Goal: Information Seeking & Learning: Learn about a topic

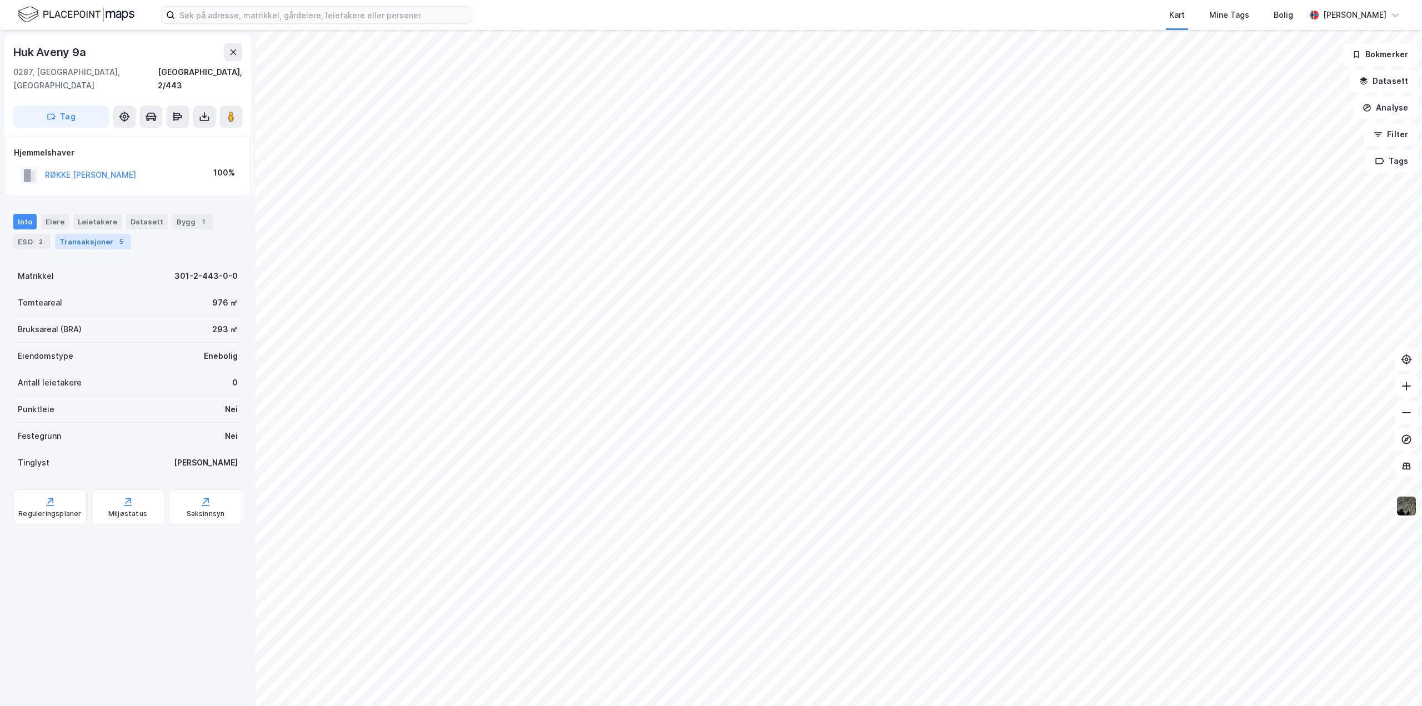
click at [103, 234] on div "Transaksjoner 5" at bounding box center [93, 242] width 76 height 16
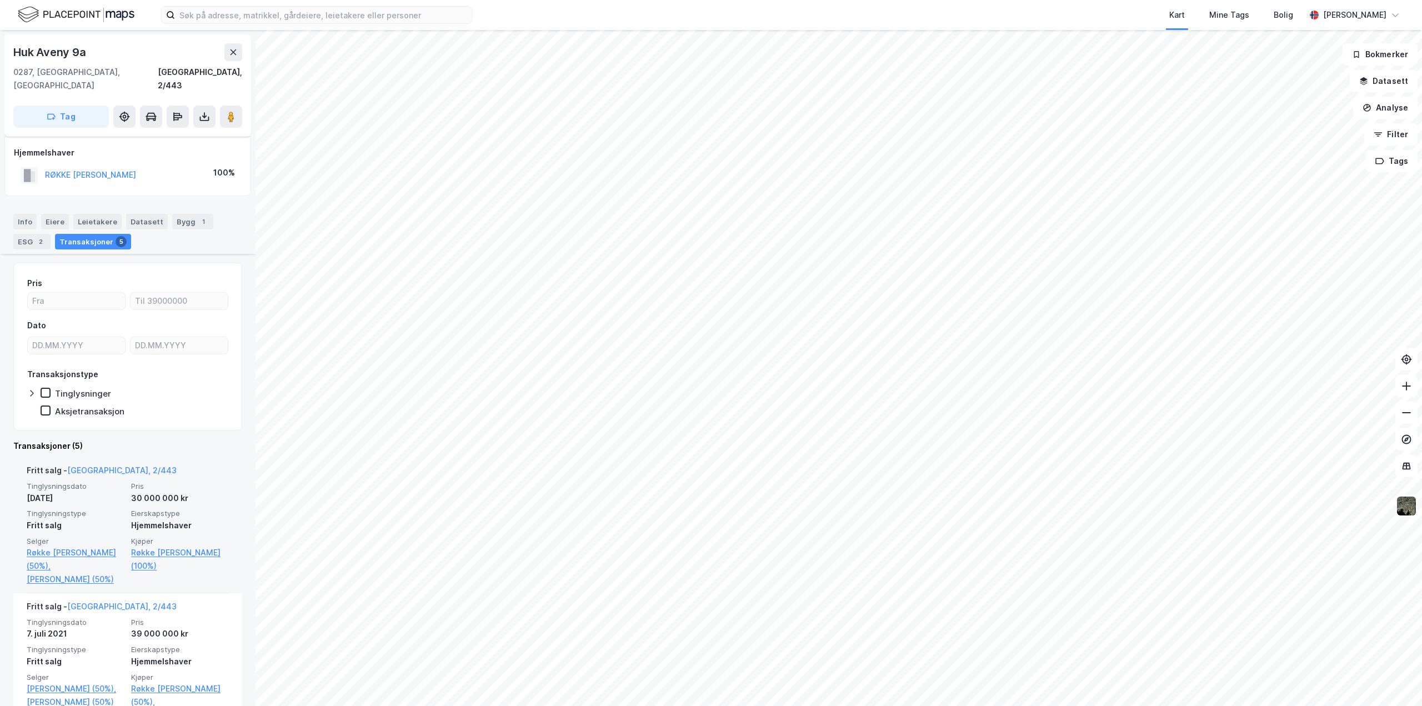
scroll to position [222, 0]
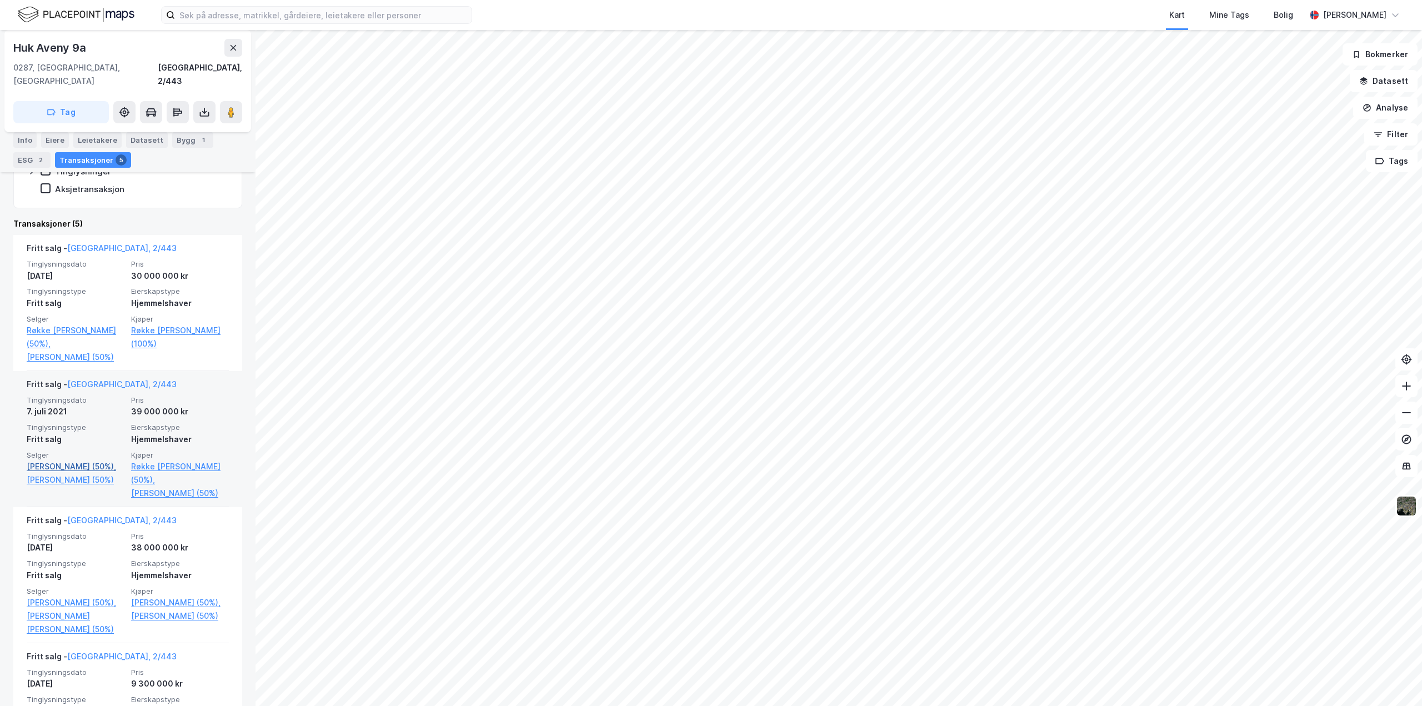
click at [44, 460] on link "[PERSON_NAME] (50%)," at bounding box center [76, 466] width 98 height 13
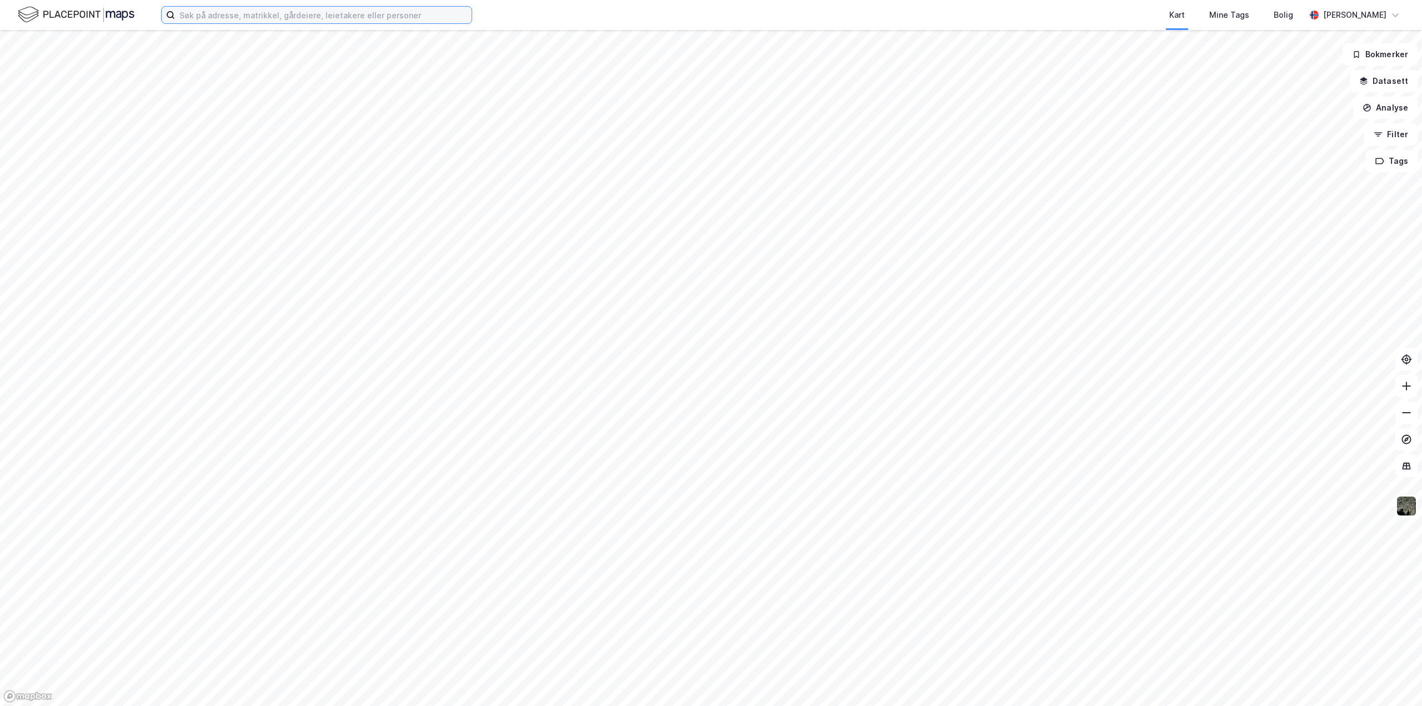
click at [247, 16] on input at bounding box center [323, 15] width 297 height 17
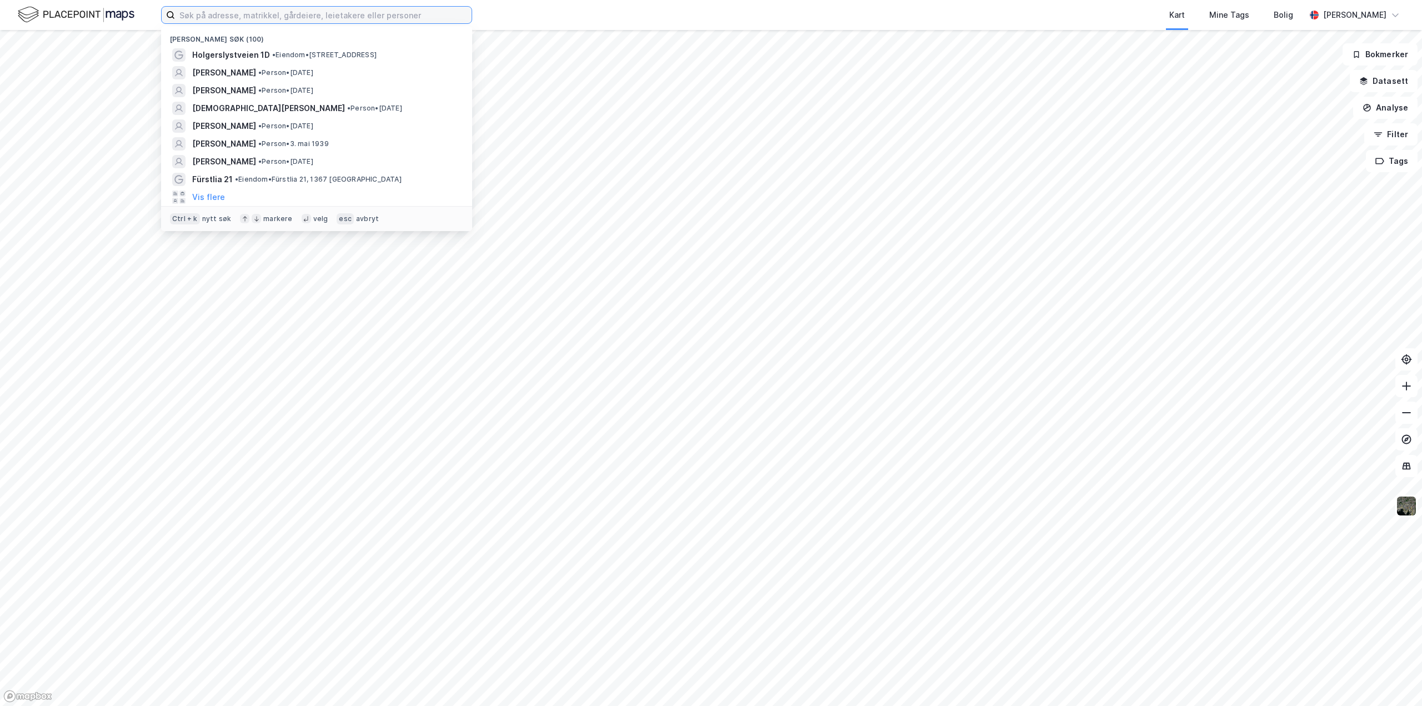
paste input "Opsahlgården Eiendom AS"
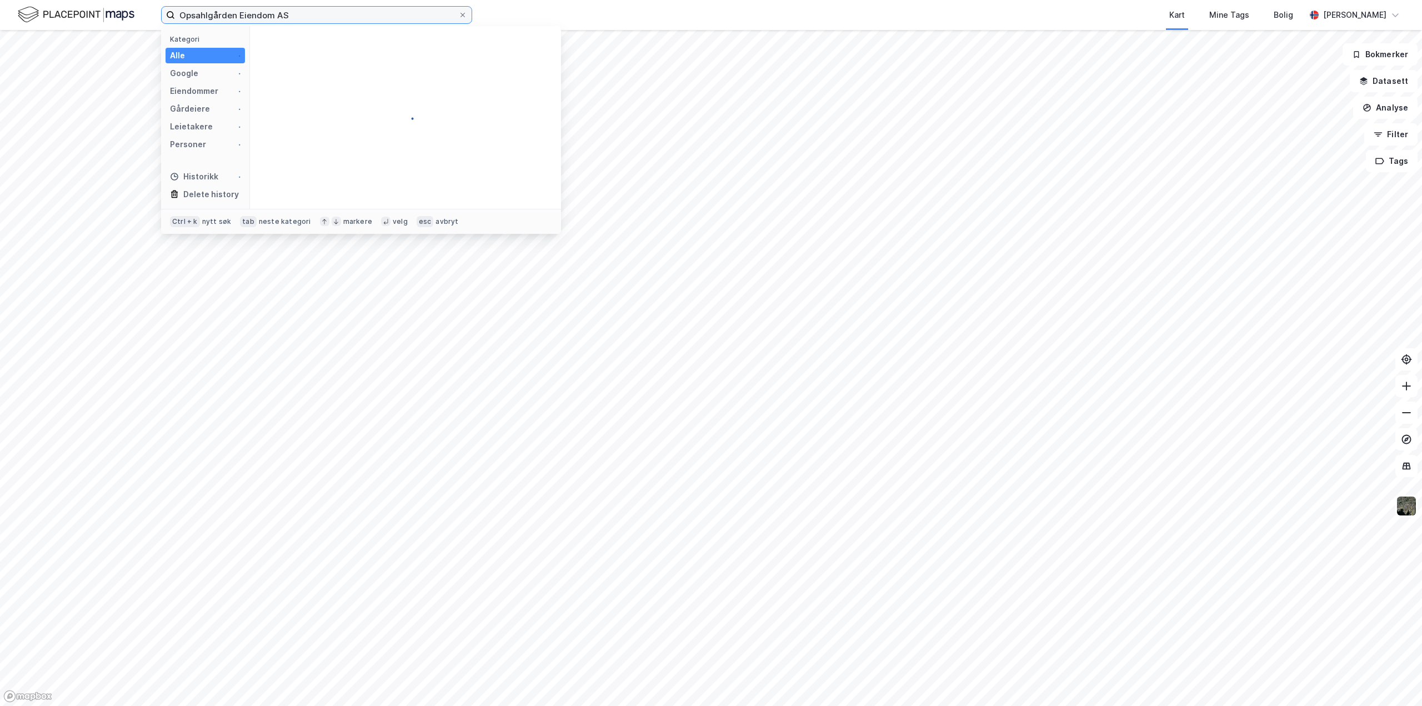
type input "Opsahlgården Eiendom AS"
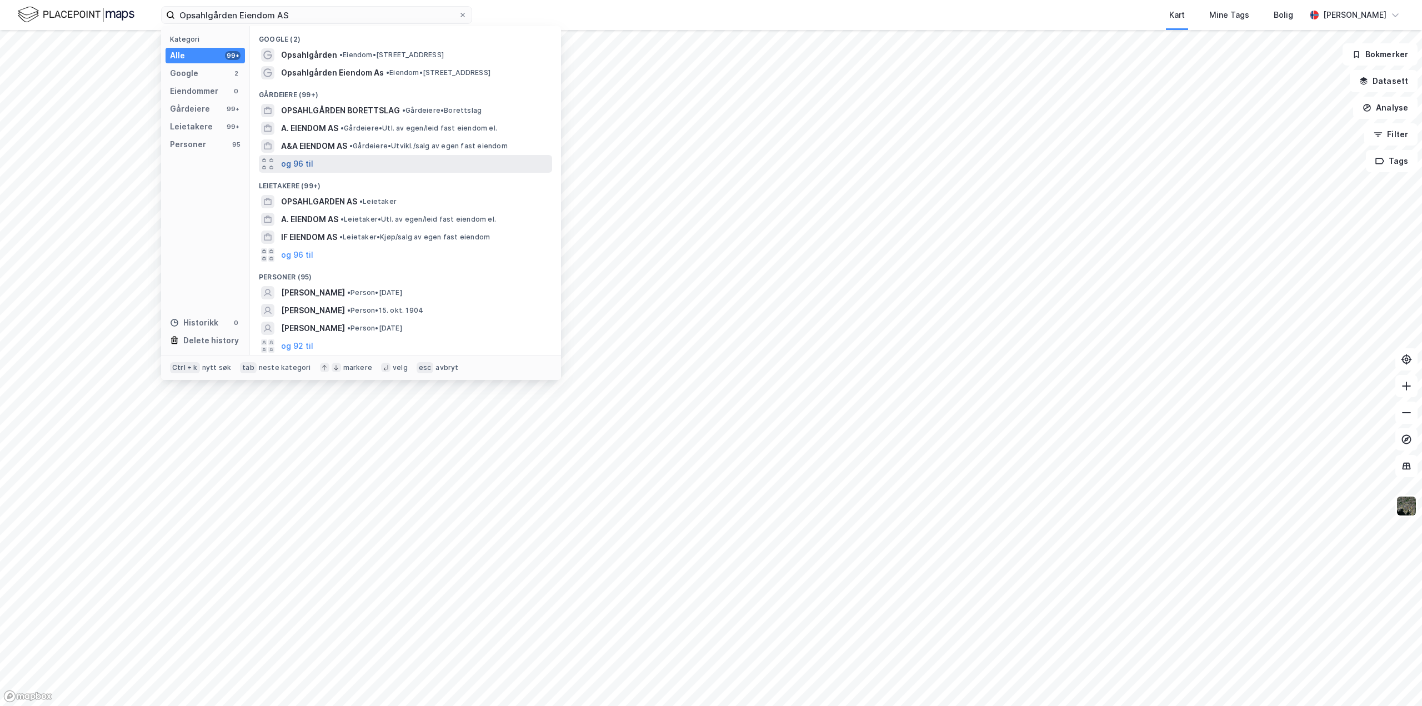
click at [289, 160] on button "og 96 til" at bounding box center [297, 163] width 32 height 13
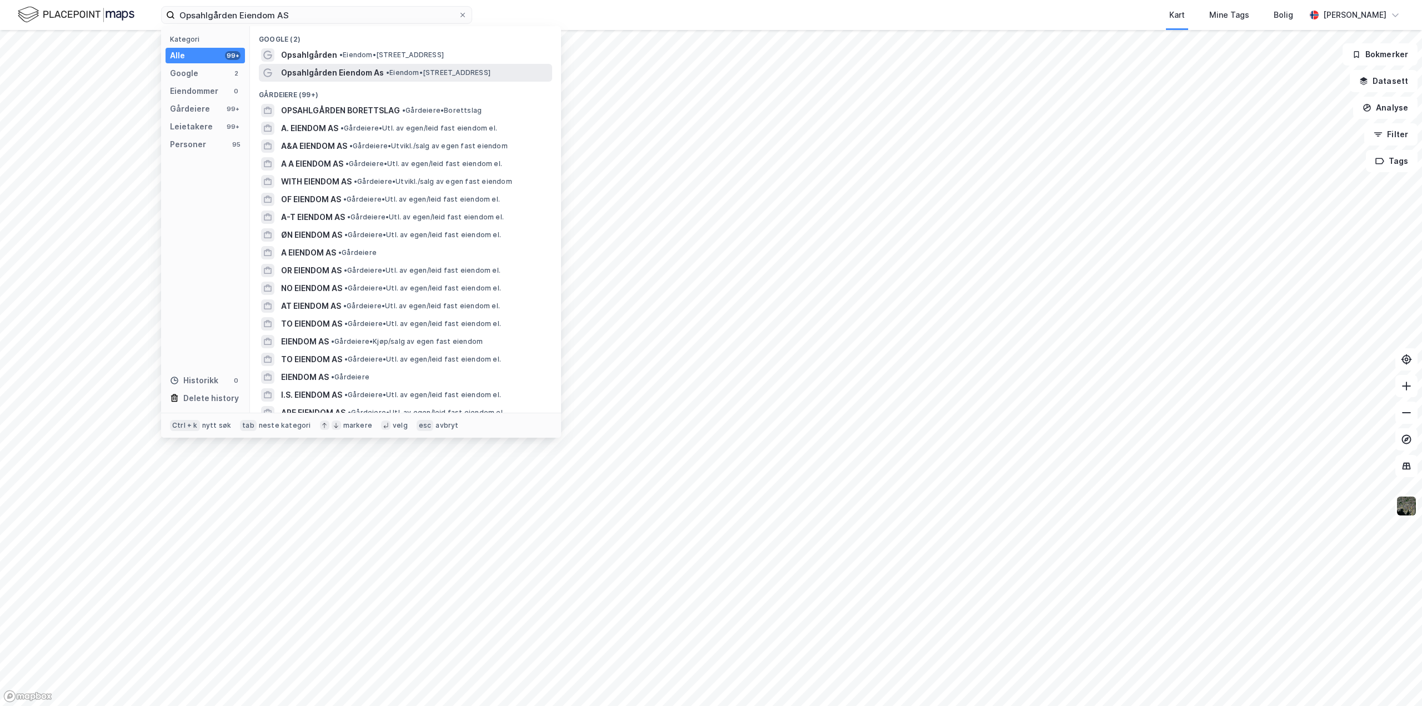
click at [324, 74] on span "Opsahlgården Eiendom As" at bounding box center [332, 72] width 103 height 13
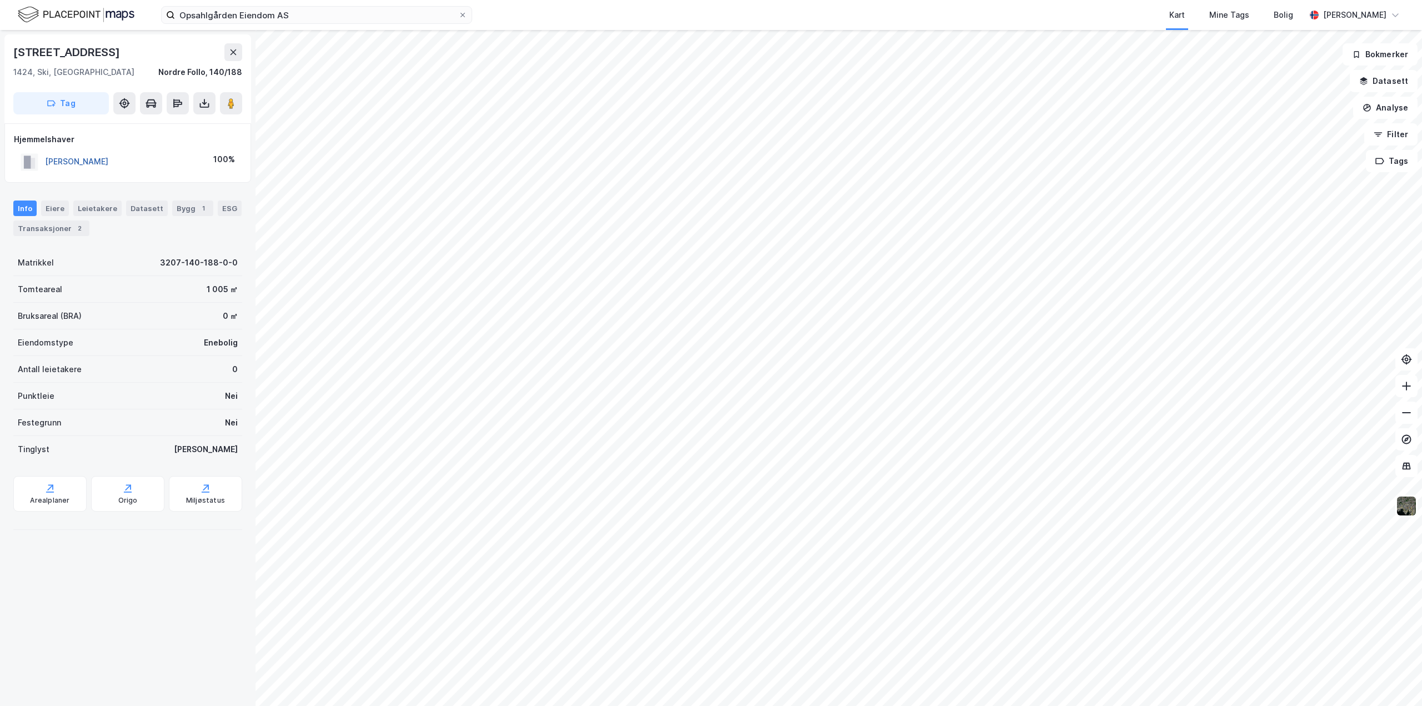
click at [0, 0] on button "GRØNVOLD BÅRD" at bounding box center [0, 0] width 0 height 0
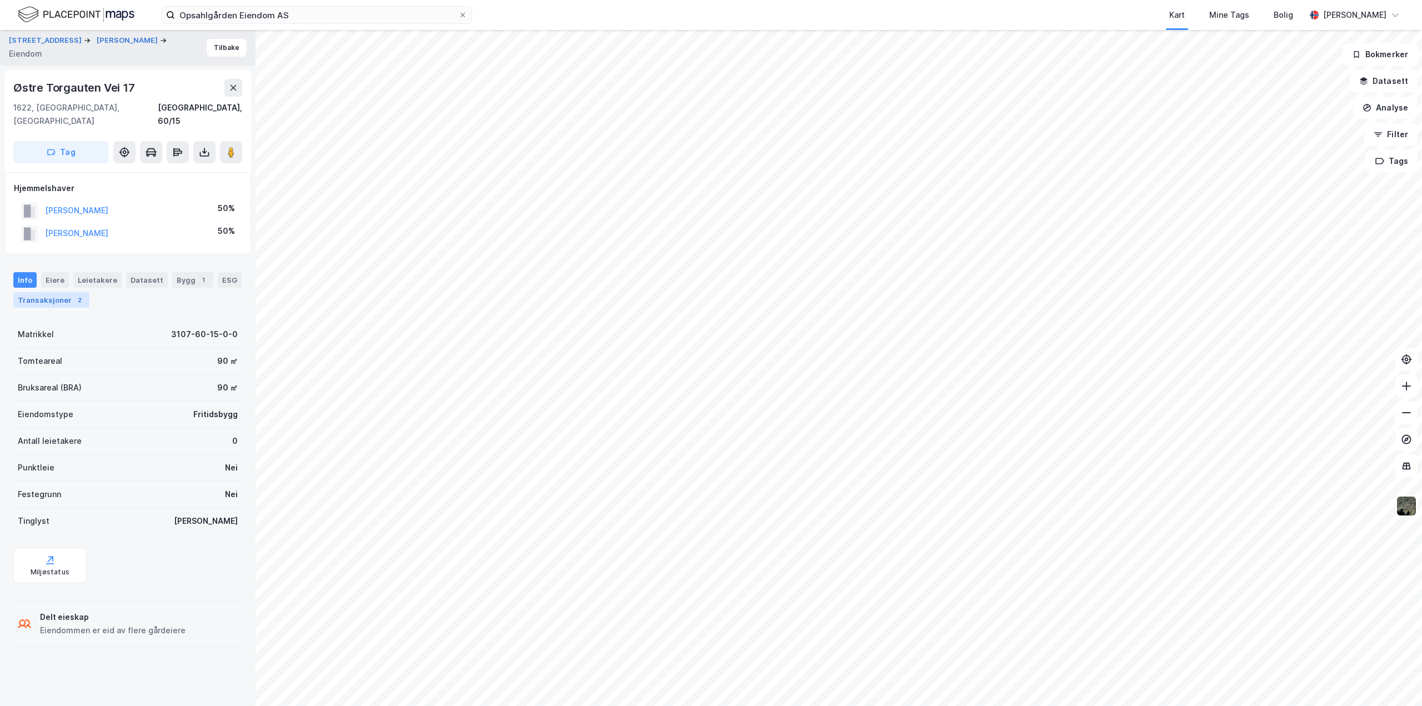
click at [62, 292] on div "Transaksjoner 2" at bounding box center [51, 300] width 76 height 16
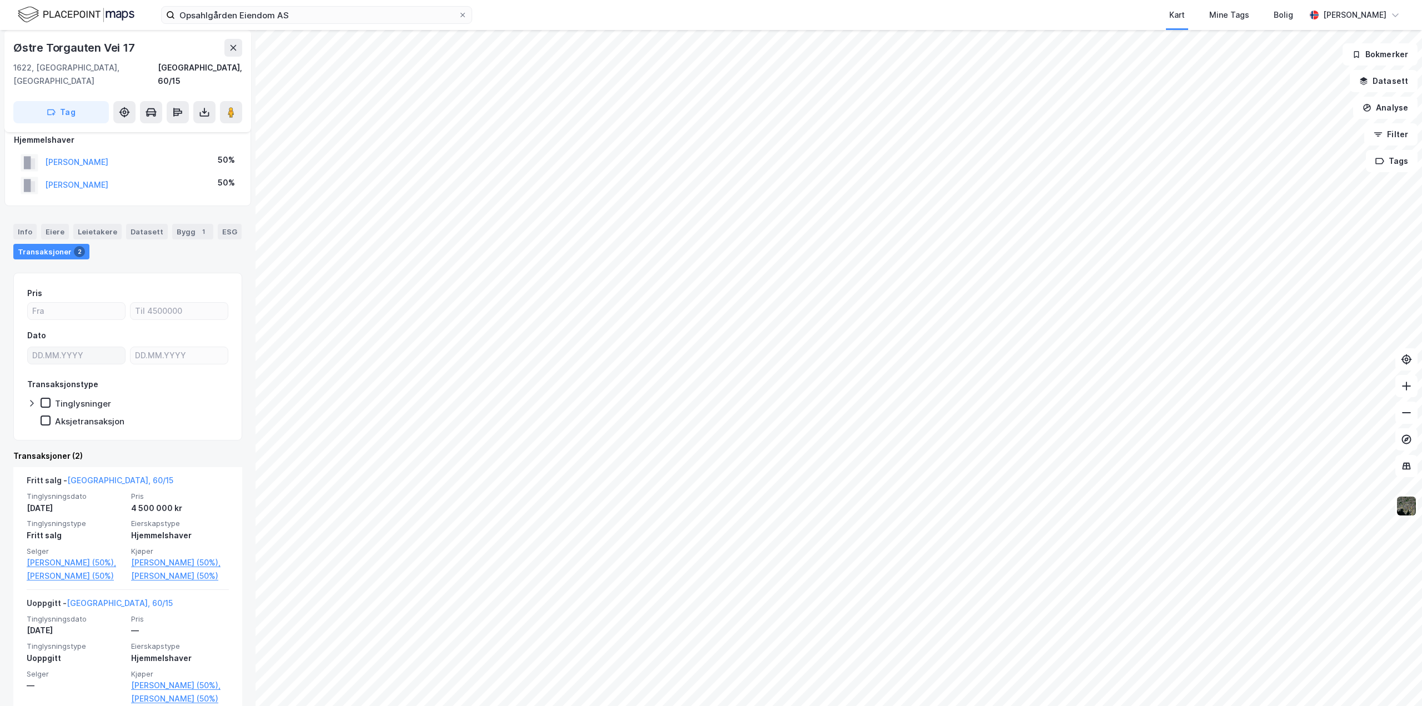
scroll to position [108, 0]
